Goal: Information Seeking & Learning: Learn about a topic

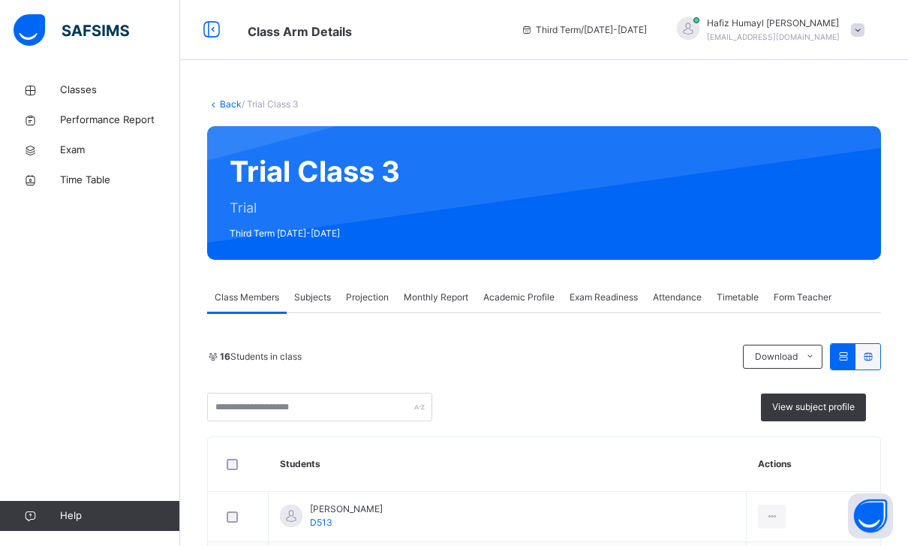
click at [363, 293] on span "Projection" at bounding box center [367, 298] width 43 height 14
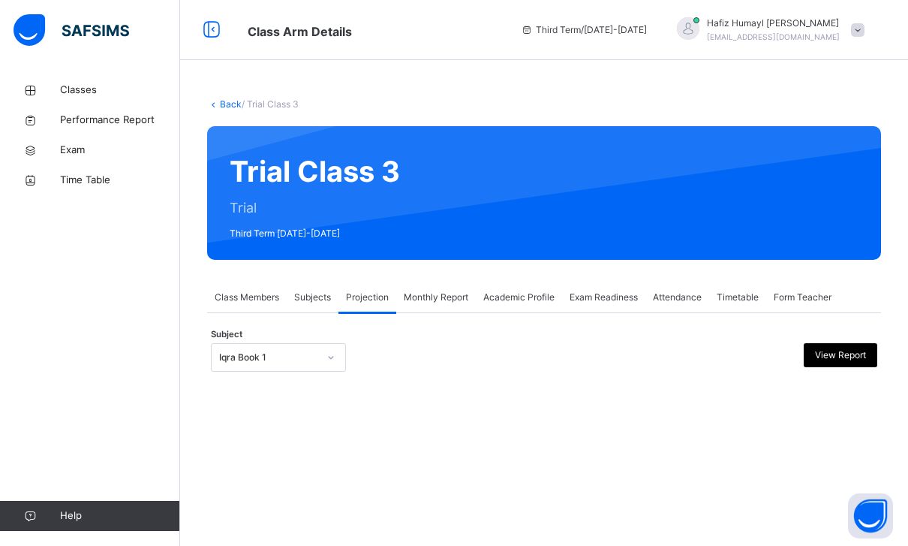
click at [320, 351] on div at bounding box center [331, 357] width 26 height 24
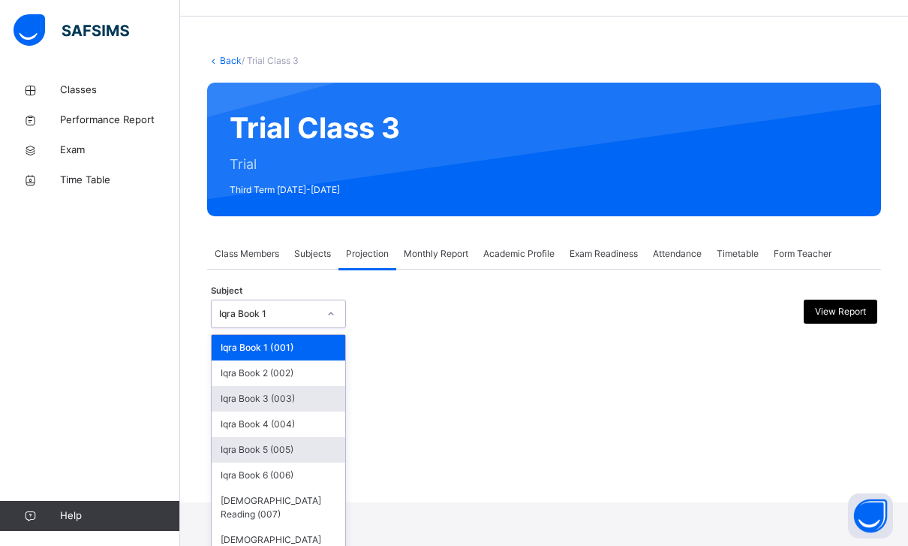
scroll to position [48, 0]
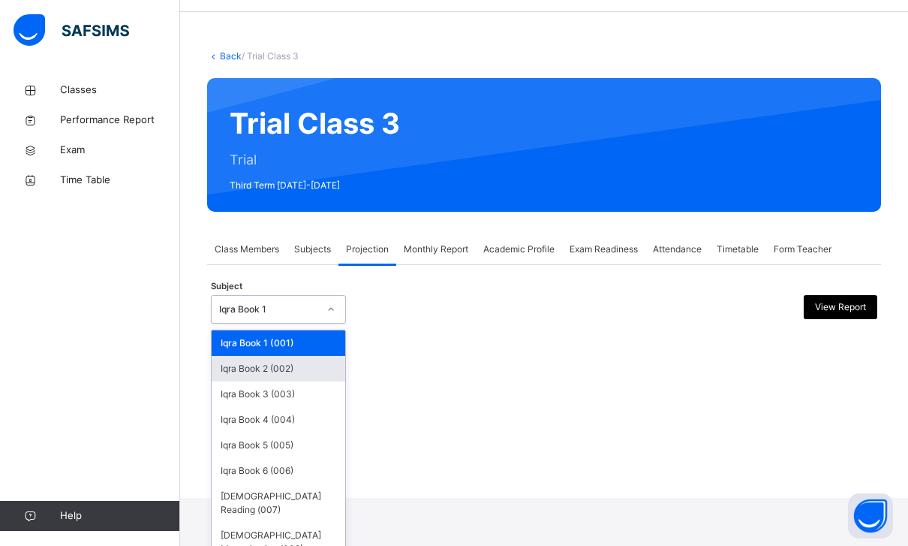
click at [271, 363] on div "Iqra Book 2 (002)" at bounding box center [279, 369] width 134 height 26
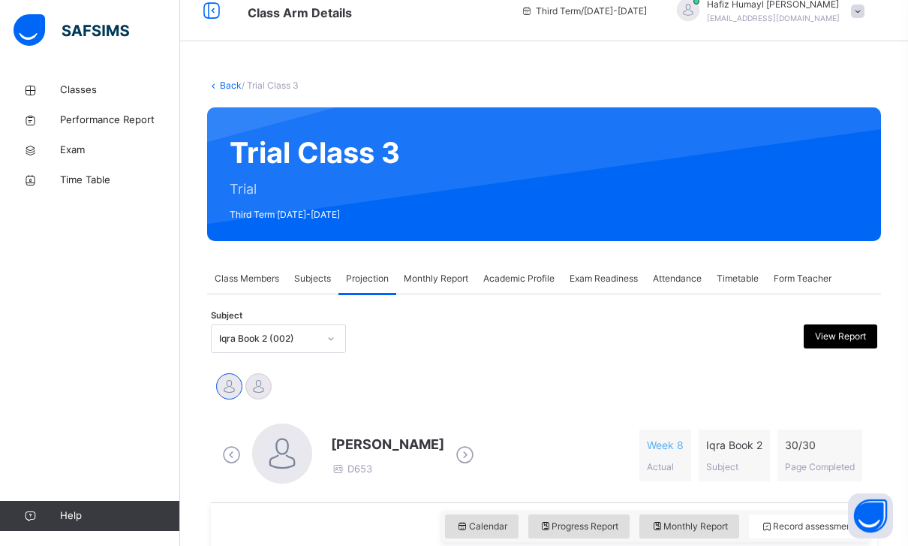
scroll to position [18, 0]
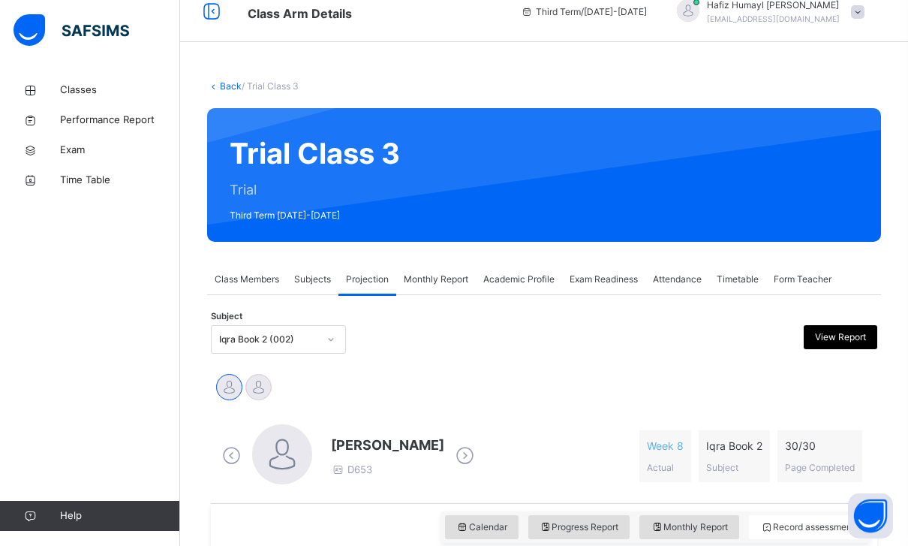
click at [119, 529] on div "Classes Performance Report Exam Time Table Help" at bounding box center [90, 303] width 180 height 486
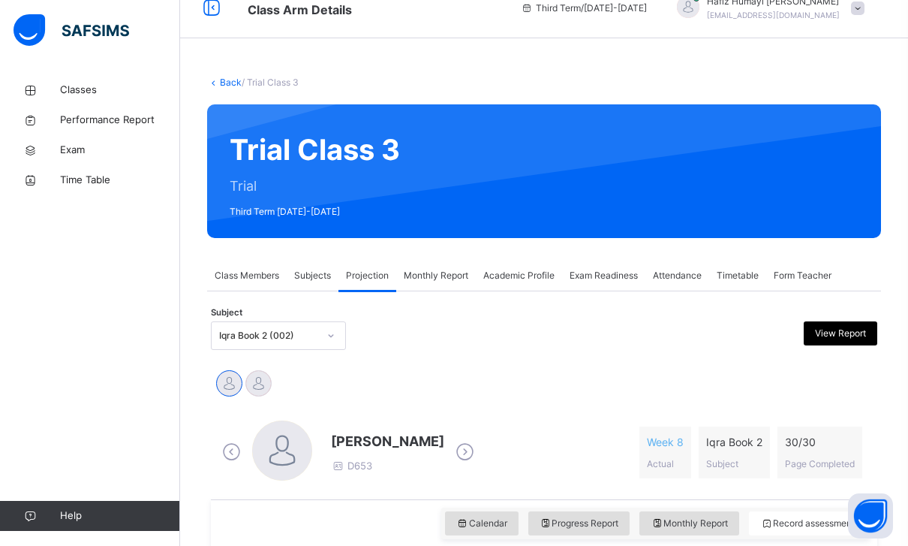
scroll to position [5, 0]
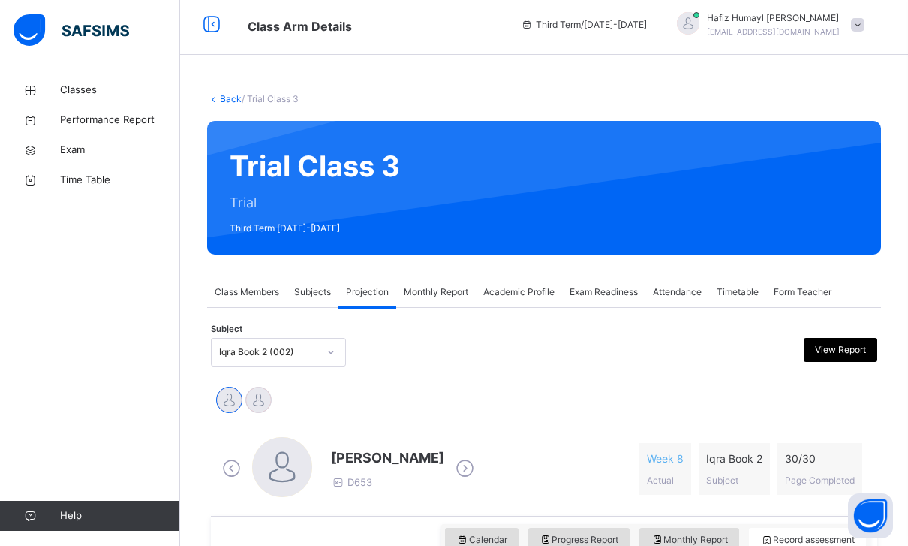
click at [685, 282] on div "Attendance" at bounding box center [678, 292] width 64 height 30
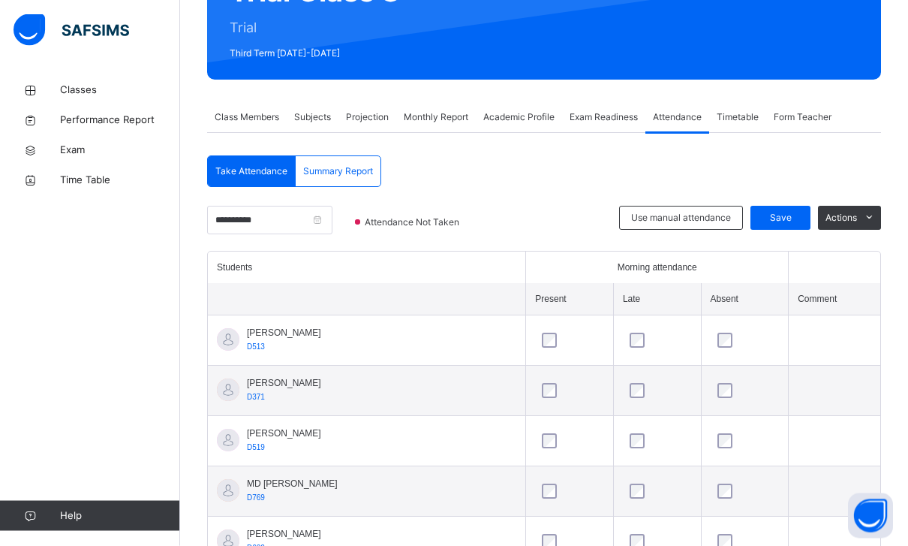
scroll to position [180, 0]
click at [330, 225] on input "**********" at bounding box center [269, 220] width 125 height 29
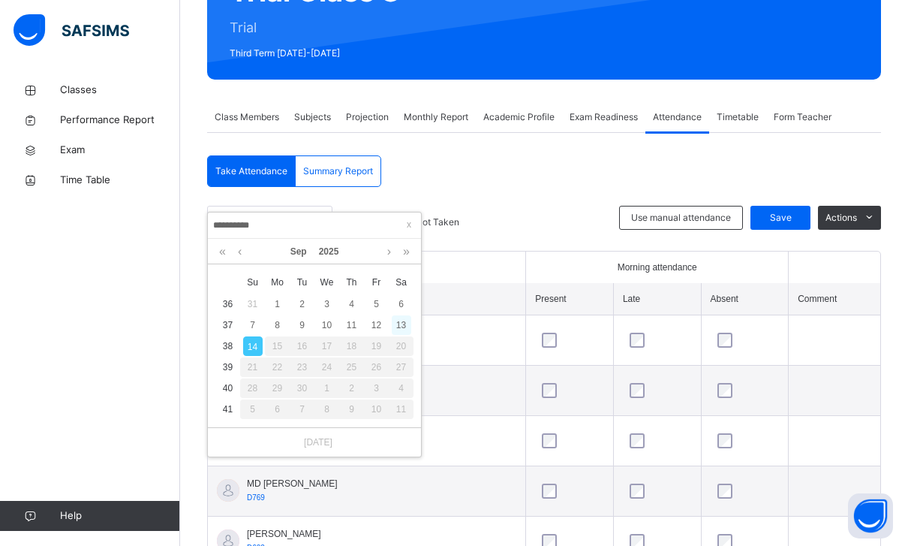
click at [395, 318] on div "13" at bounding box center [402, 325] width 20 height 20
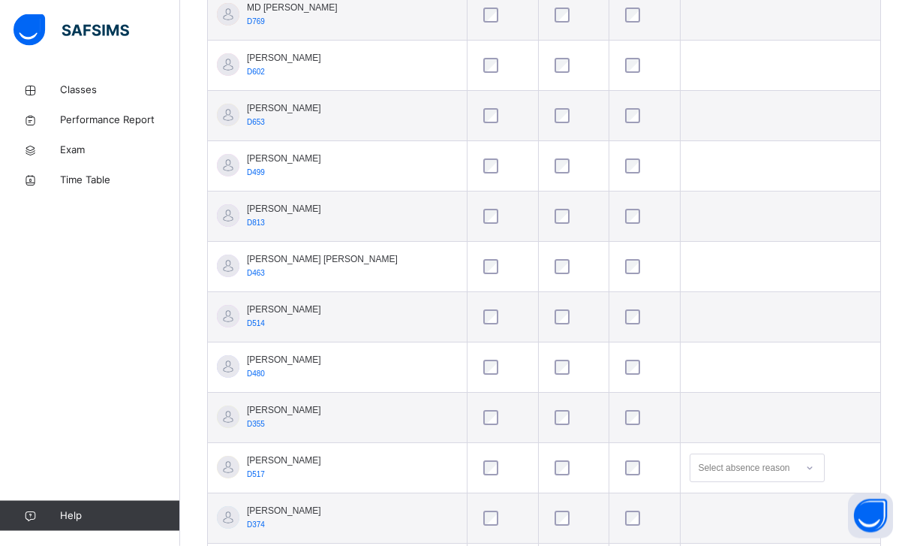
scroll to position [748, 0]
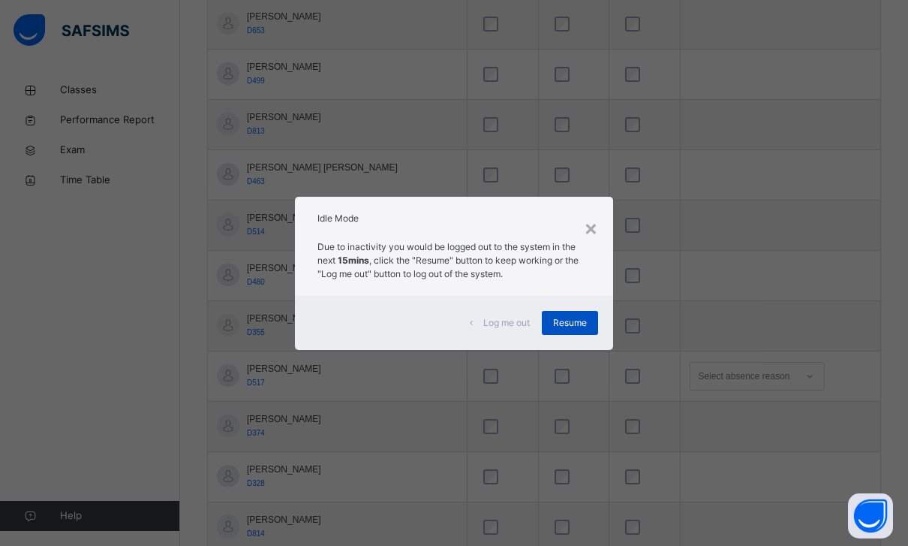
click at [566, 330] on span "Resume" at bounding box center [570, 323] width 34 height 14
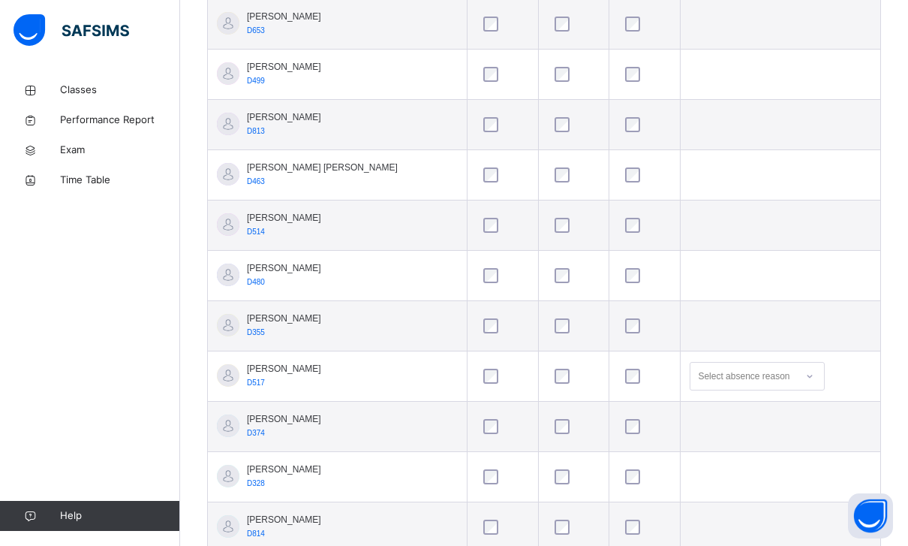
click at [744, 383] on div "Select absence reason" at bounding box center [744, 376] width 92 height 29
click at [799, 317] on td at bounding box center [781, 326] width 200 height 50
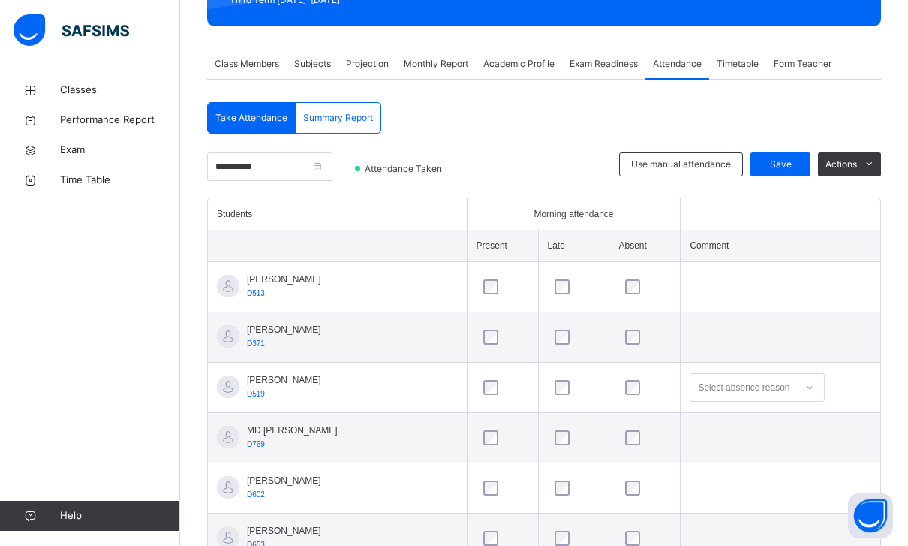
scroll to position [0, 0]
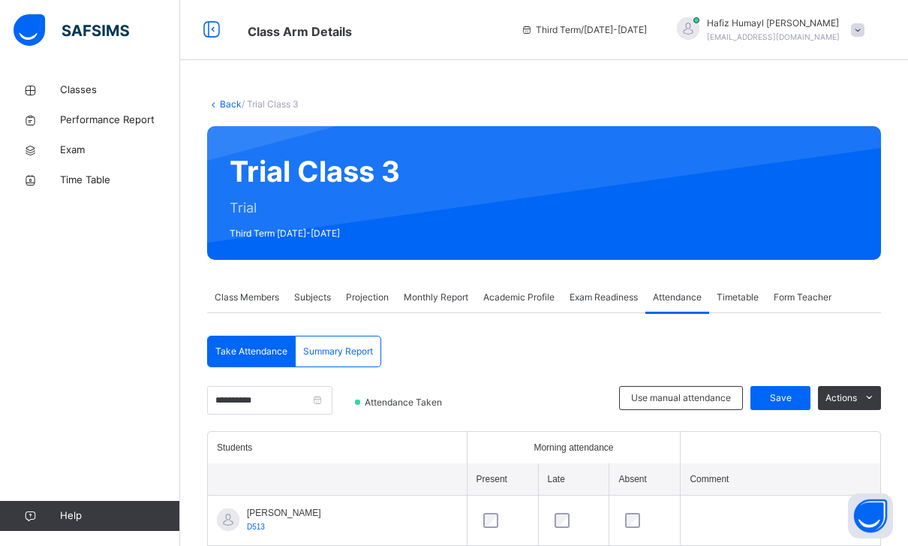
click at [349, 300] on span "Projection" at bounding box center [367, 298] width 43 height 14
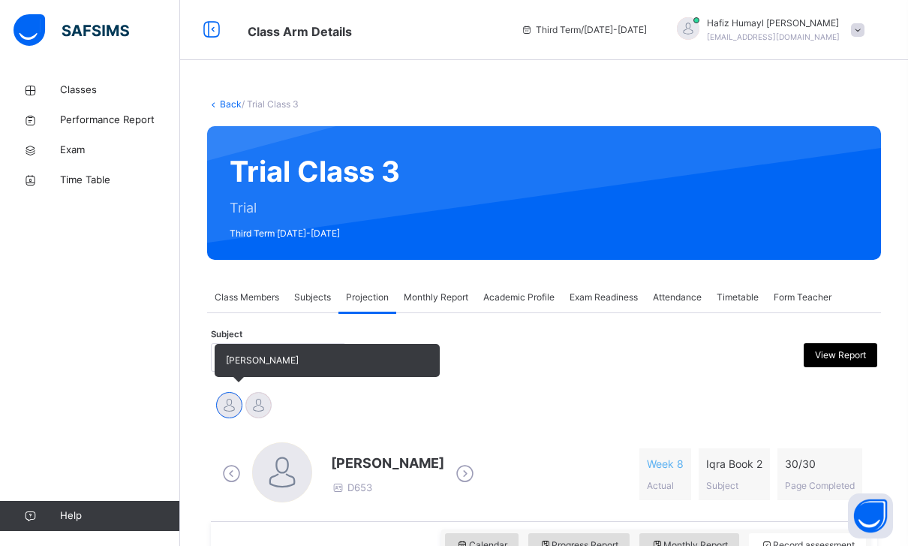
click at [229, 405] on div at bounding box center [229, 405] width 26 height 26
click at [258, 405] on div at bounding box center [258, 405] width 26 height 26
click at [229, 405] on div at bounding box center [229, 405] width 26 height 26
click at [257, 404] on div at bounding box center [258, 405] width 26 height 26
click at [229, 404] on div at bounding box center [229, 405] width 26 height 26
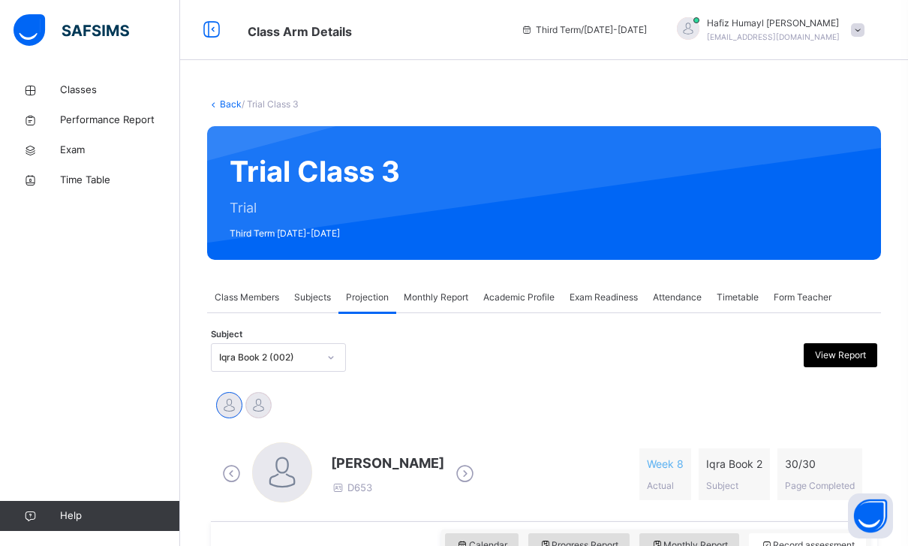
click at [449, 301] on span "Monthly Report" at bounding box center [436, 298] width 65 height 14
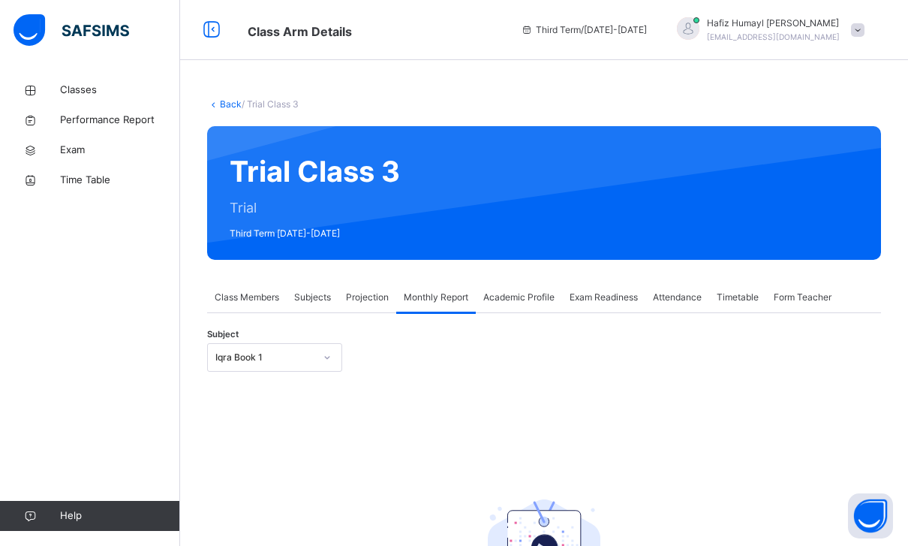
click at [387, 307] on div "Projection" at bounding box center [368, 297] width 58 height 30
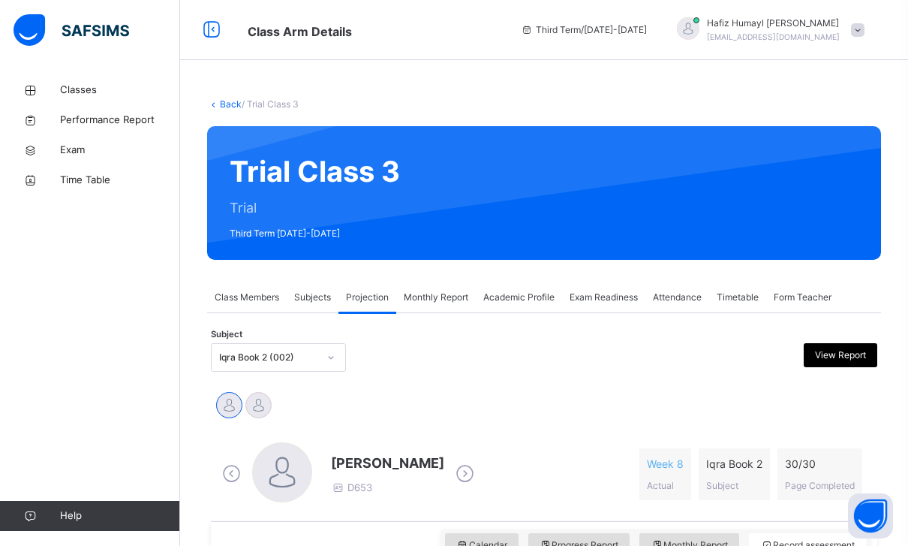
click at [247, 303] on span "Class Members" at bounding box center [247, 298] width 65 height 14
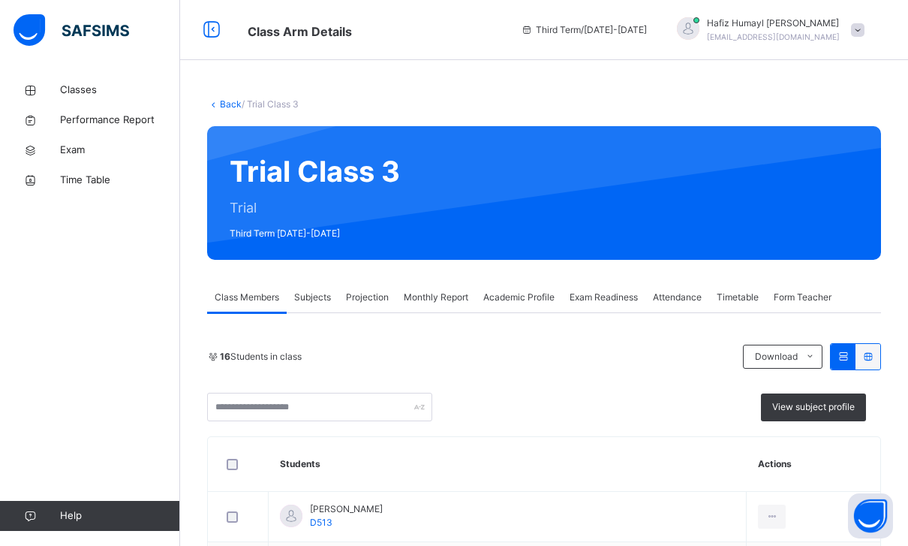
click at [366, 297] on span "Projection" at bounding box center [367, 298] width 43 height 14
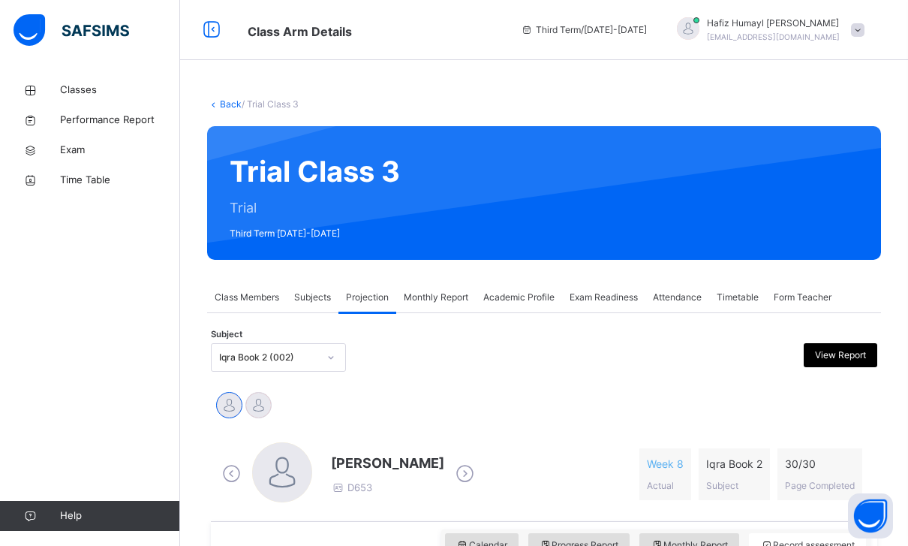
click at [617, 291] on span "Exam Readiness" at bounding box center [604, 298] width 68 height 14
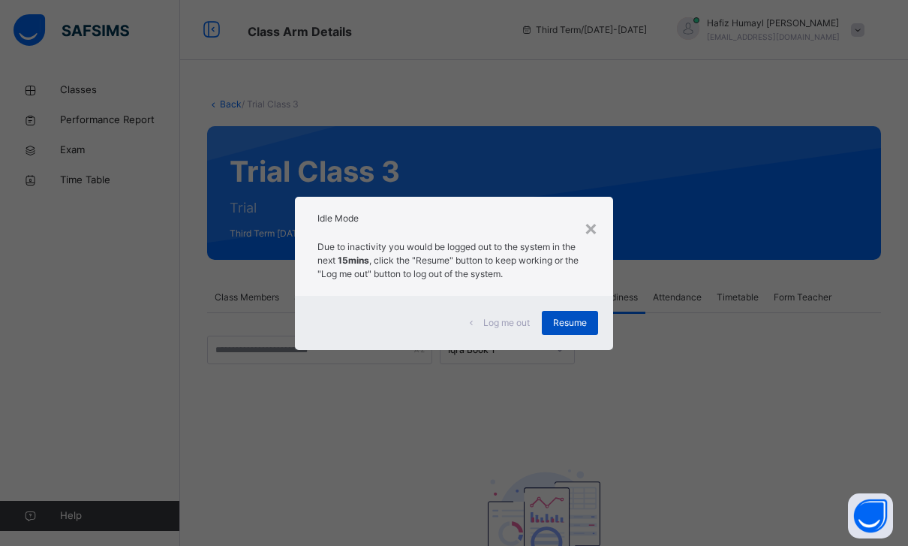
click at [563, 329] on span "Resume" at bounding box center [570, 323] width 34 height 14
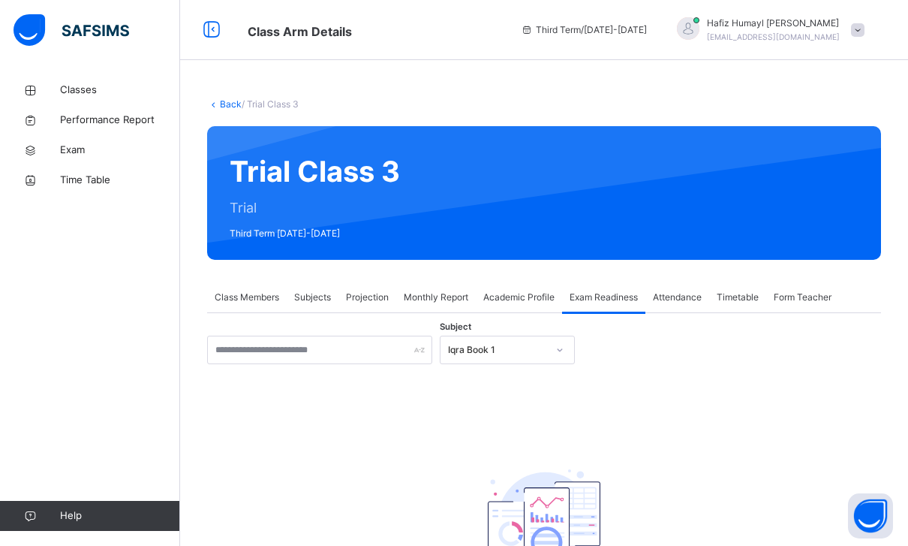
click at [102, 531] on div "Classes Performance Report Exam Time Table Help" at bounding box center [90, 303] width 180 height 486
click at [367, 294] on span "Projection" at bounding box center [367, 298] width 43 height 14
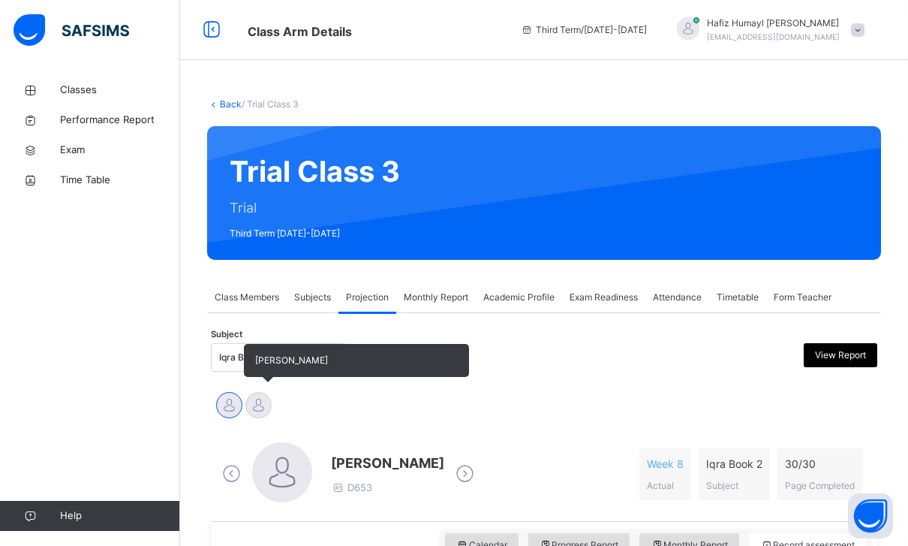
click at [256, 402] on div at bounding box center [258, 405] width 26 height 26
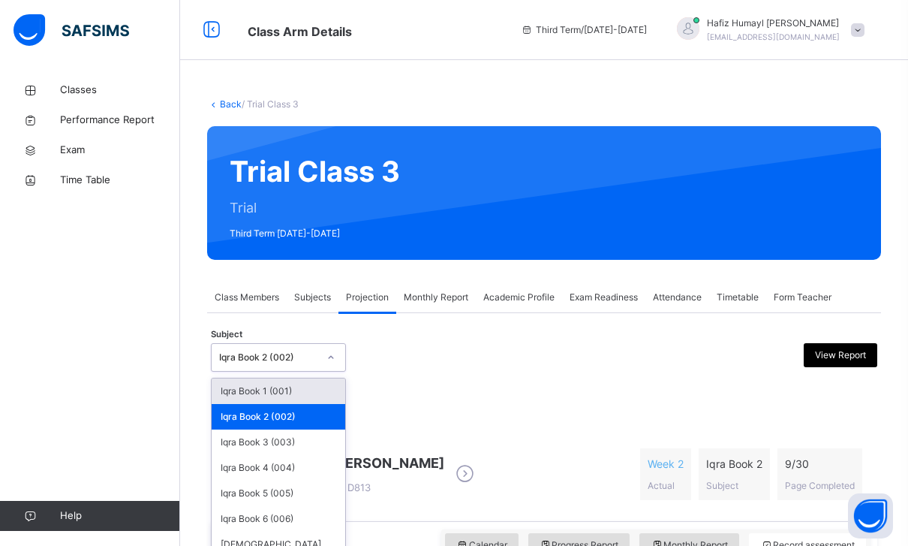
click at [238, 346] on div "Iqra Book 2 (002)" at bounding box center [264, 357] width 105 height 23
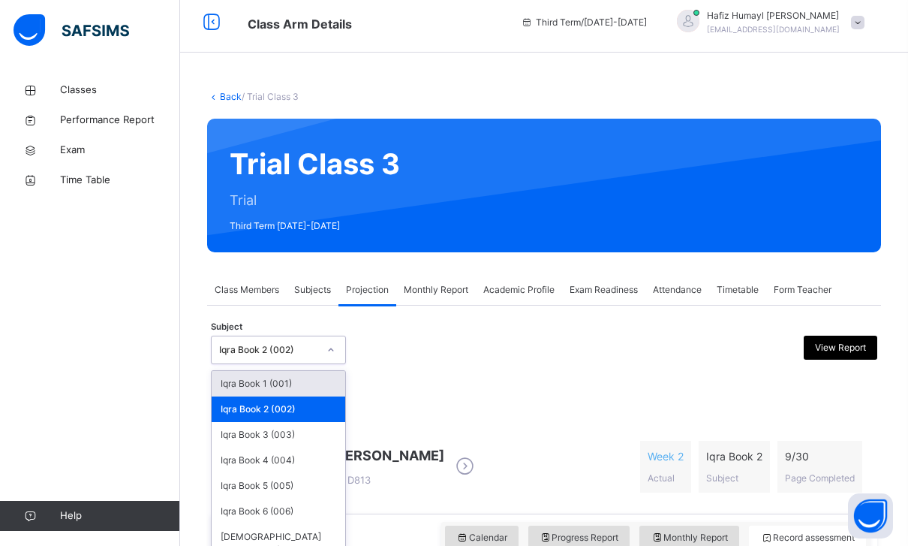
scroll to position [14, 0]
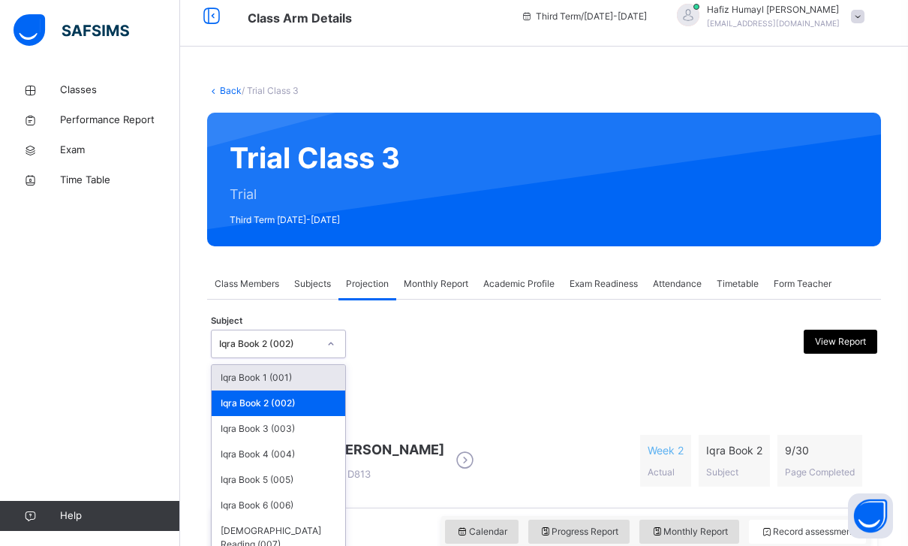
click at [389, 362] on div "Subject option Iqra Book 2 (002), selected. option Iqra Book 1 (001) focused, 1…" at bounding box center [544, 344] width 667 height 44
click at [258, 345] on div "Iqra Book 2 (002)" at bounding box center [268, 344] width 99 height 14
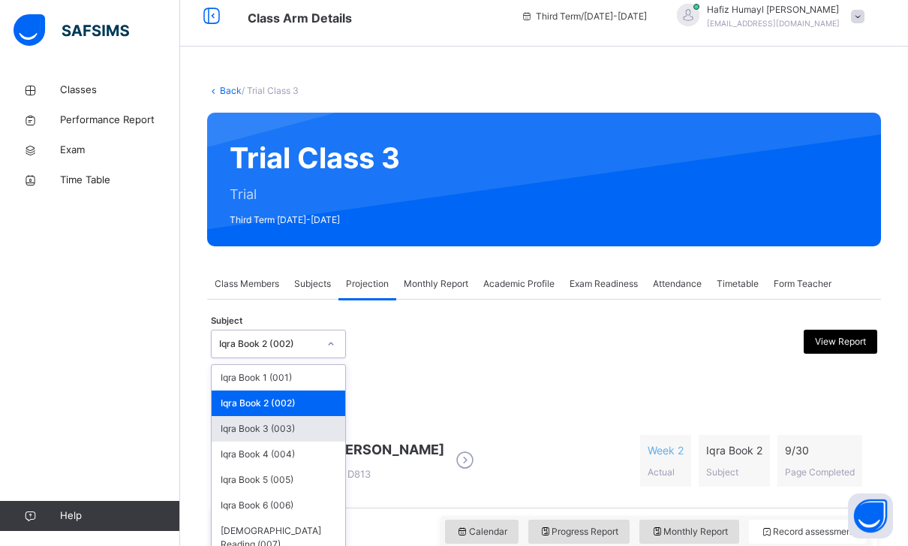
click at [294, 441] on div "Iqra Book 3 (003)" at bounding box center [279, 429] width 134 height 26
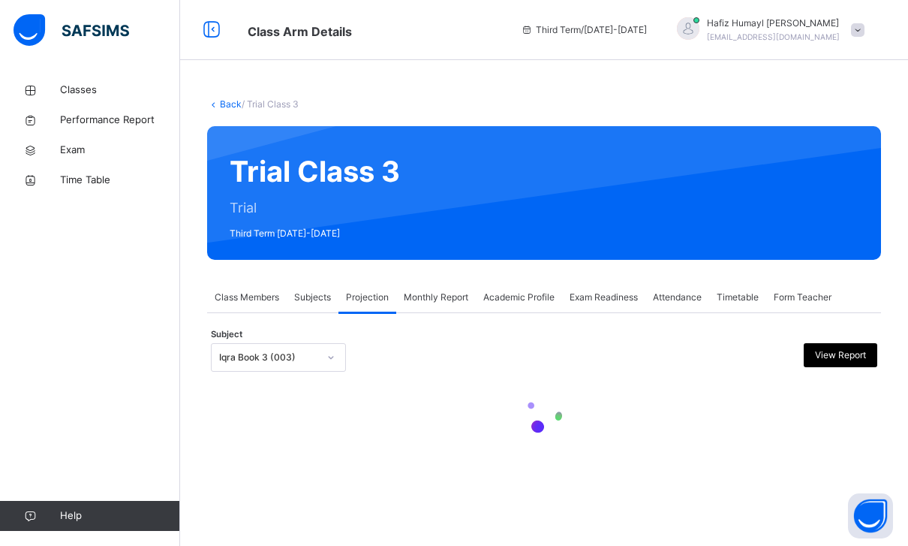
scroll to position [0, 0]
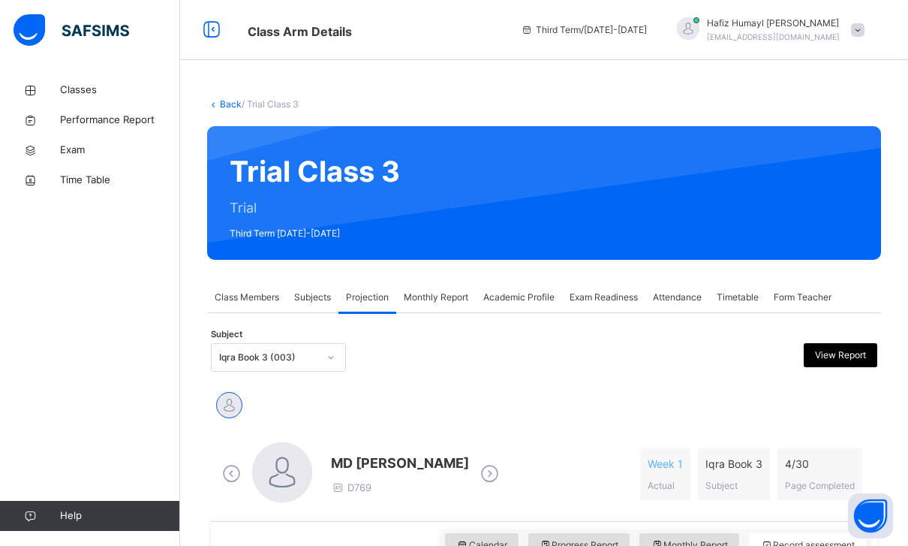
click at [458, 303] on span "Monthly Report" at bounding box center [436, 298] width 65 height 14
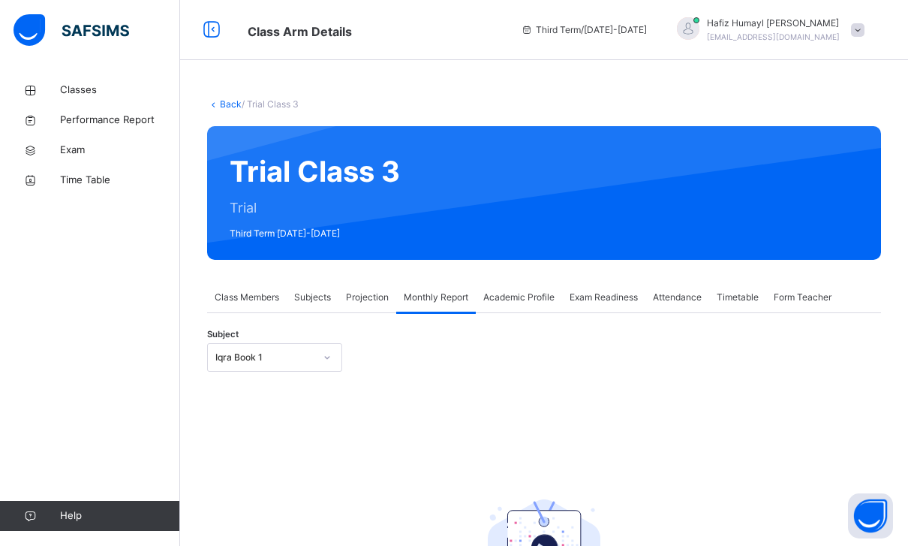
click at [369, 315] on div "Subject Iqra Book 1 No student found Select a subject from the list that has st…" at bounding box center [544, 520] width 674 height 415
click at [369, 298] on span "Projection" at bounding box center [367, 298] width 43 height 14
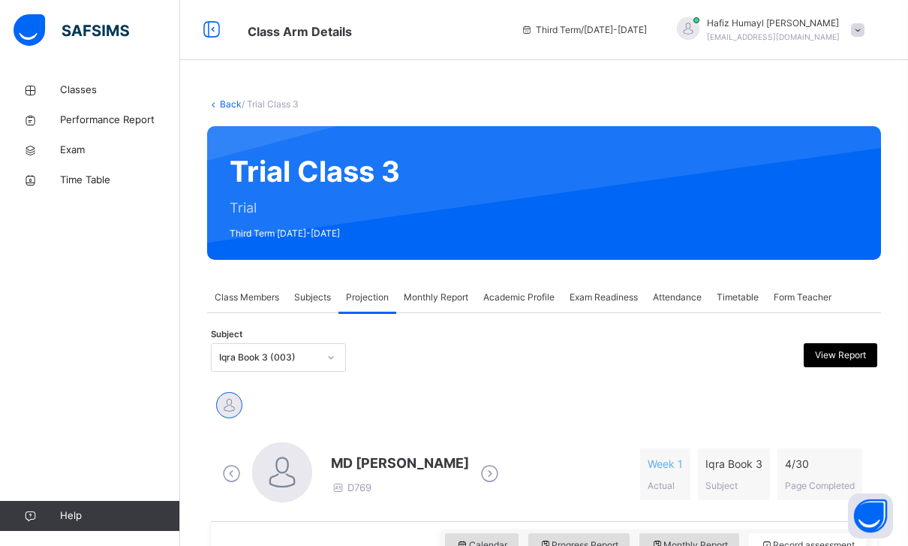
click at [307, 295] on span "Subjects" at bounding box center [312, 298] width 37 height 14
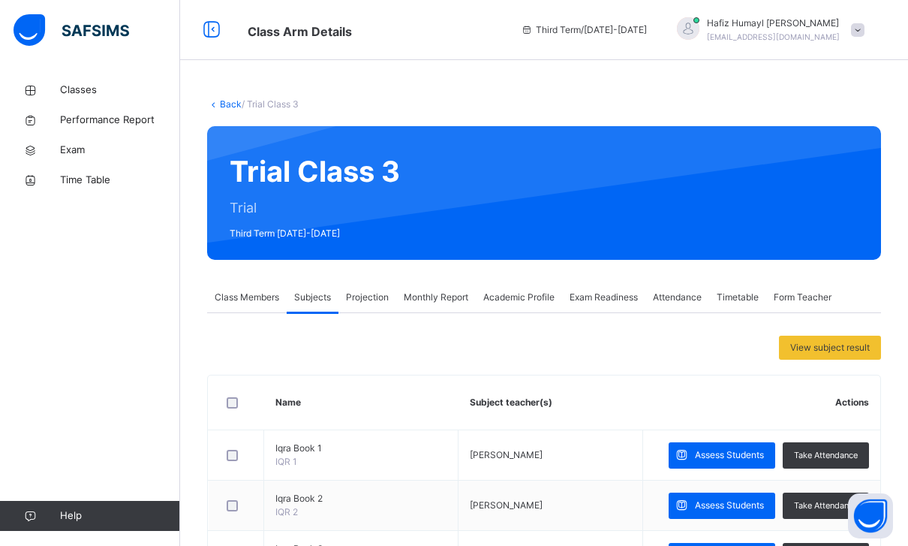
click at [372, 303] on span "Projection" at bounding box center [367, 298] width 43 height 14
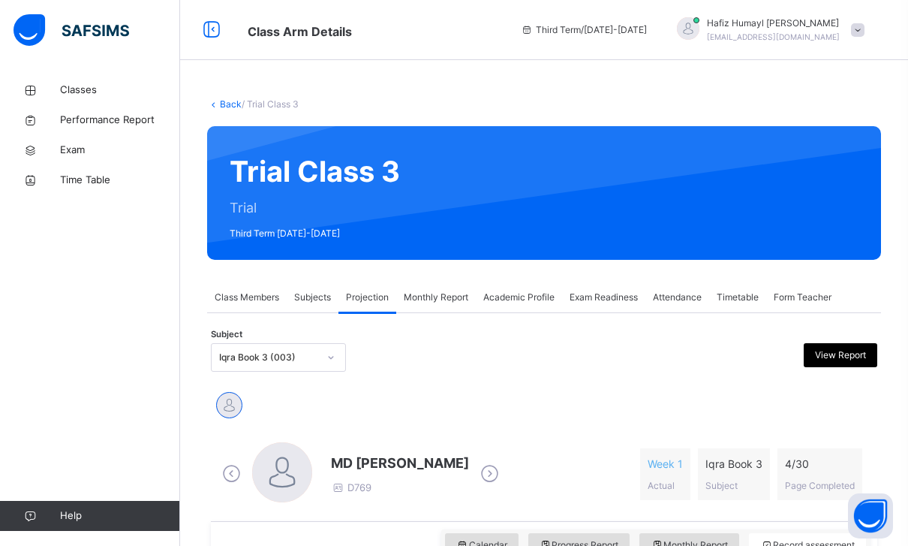
click at [676, 302] on span "Attendance" at bounding box center [677, 298] width 49 height 14
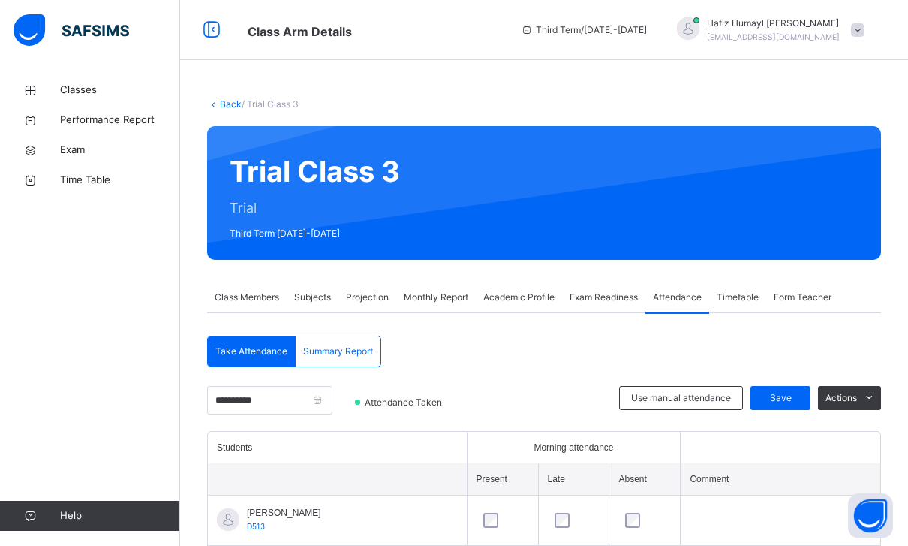
click at [799, 300] on span "Form Teacher" at bounding box center [803, 298] width 58 height 14
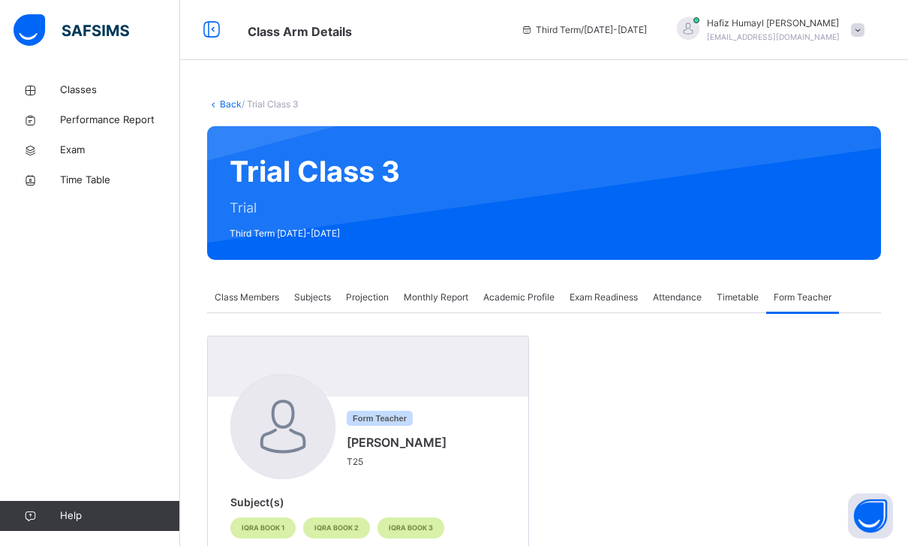
scroll to position [62, 0]
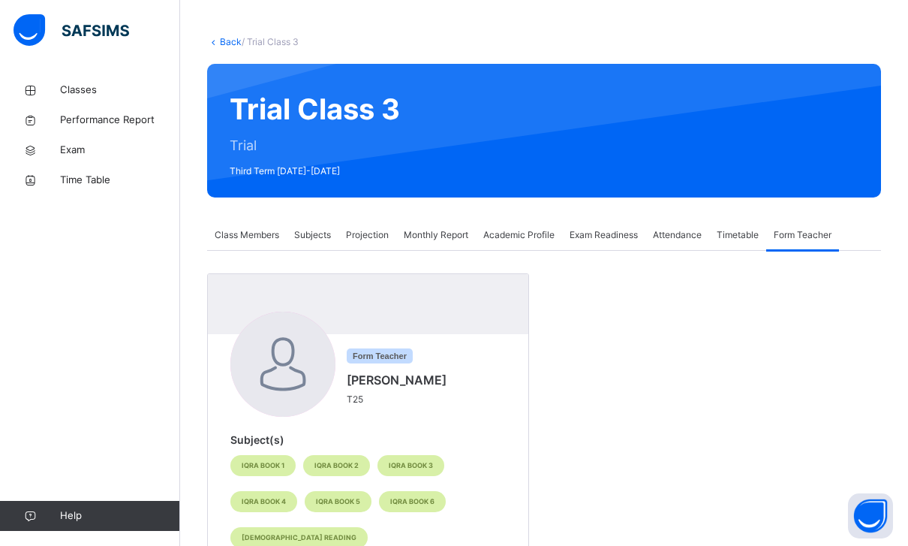
click at [412, 501] on span "Iqra Book 6" at bounding box center [412, 501] width 44 height 11
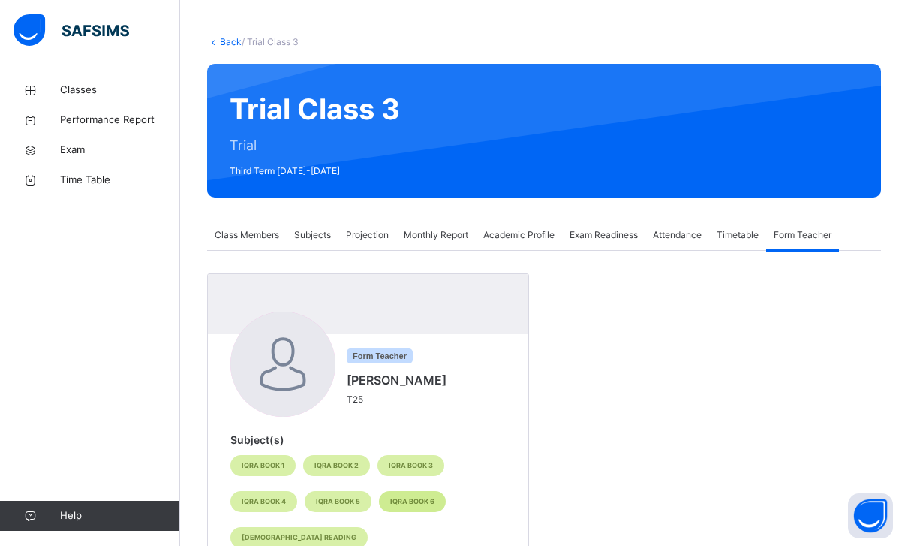
click at [412, 501] on span "Iqra Book 6" at bounding box center [412, 501] width 44 height 11
click at [358, 254] on div "Form Teacher Hafiz Humayl Ali T25 Subject(s) Iqra Book 1 Iqra Book 2 Iqra Book …" at bounding box center [544, 422] width 674 height 342
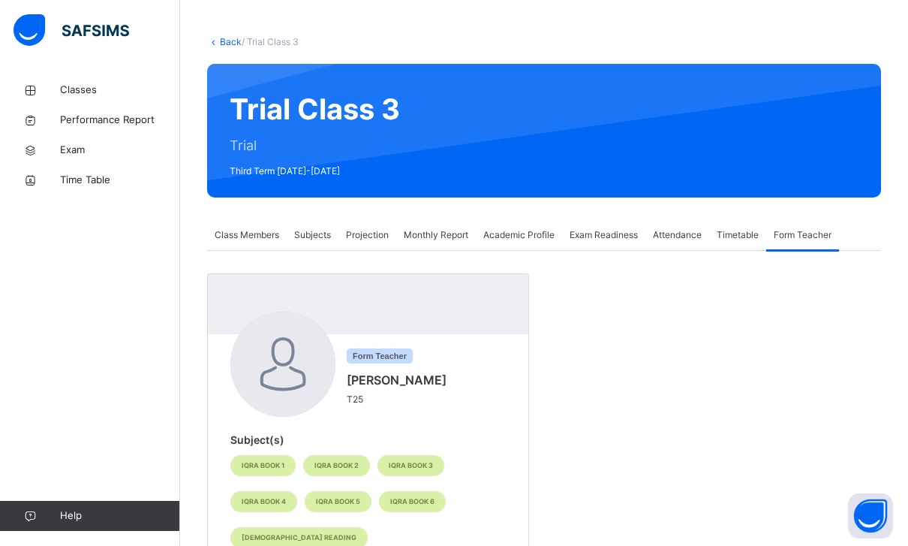
click at [366, 236] on span "Projection" at bounding box center [367, 235] width 43 height 14
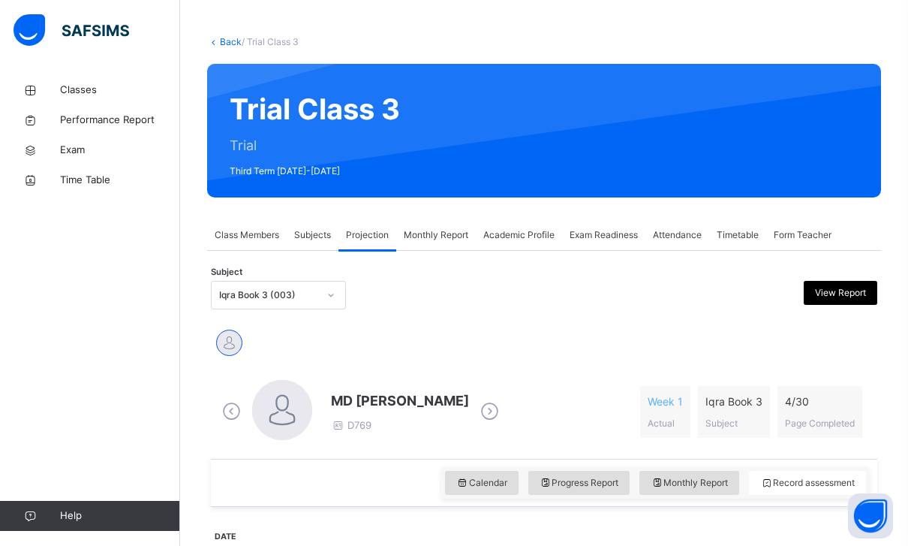
click at [317, 230] on span "Subjects" at bounding box center [312, 235] width 37 height 14
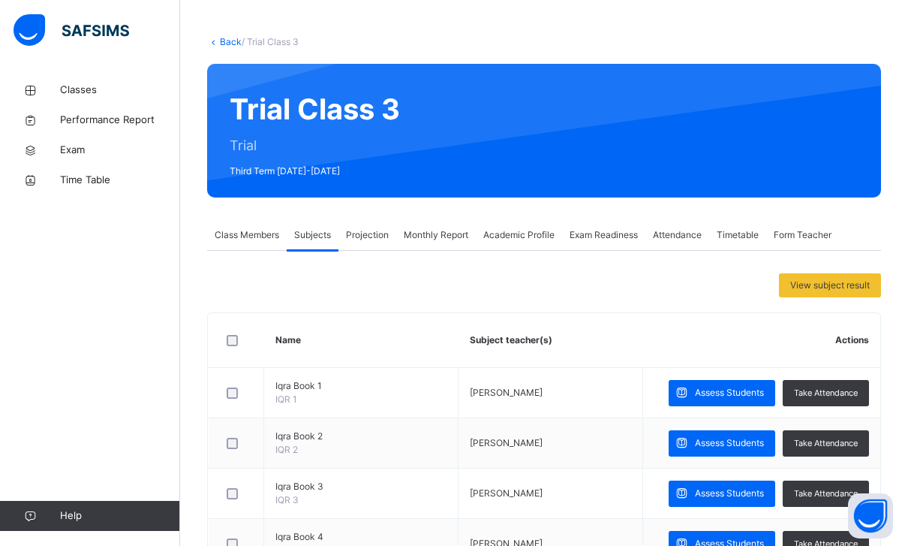
click at [267, 245] on div "Class Members" at bounding box center [247, 235] width 80 height 30
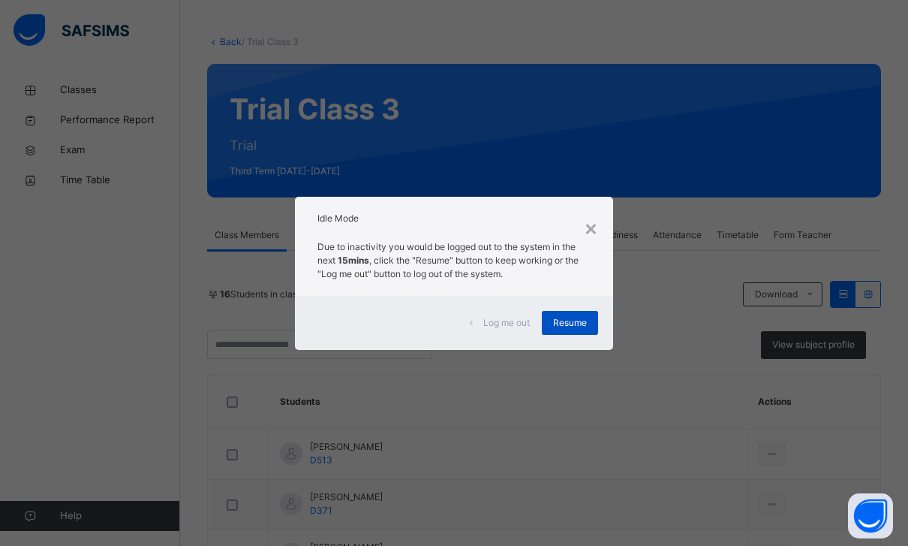
click at [572, 320] on span "Resume" at bounding box center [570, 323] width 34 height 14
click at [594, 312] on div "Resume" at bounding box center [570, 323] width 56 height 24
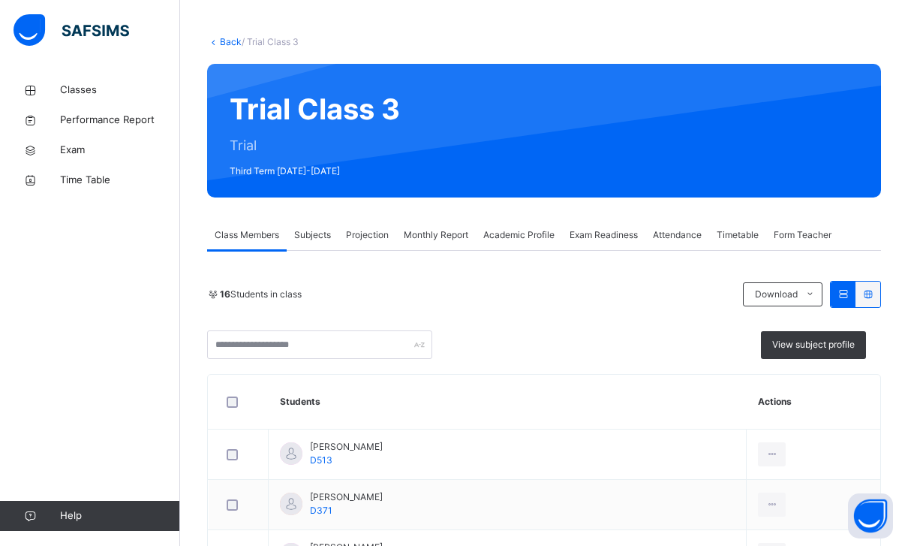
click at [378, 239] on span "Projection" at bounding box center [367, 235] width 43 height 14
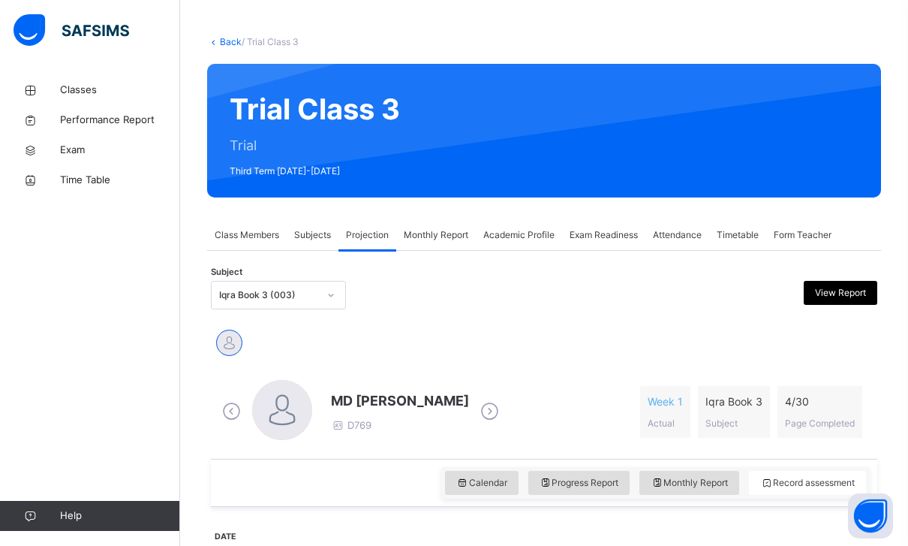
scroll to position [0, 0]
